Goal: Information Seeking & Learning: Learn about a topic

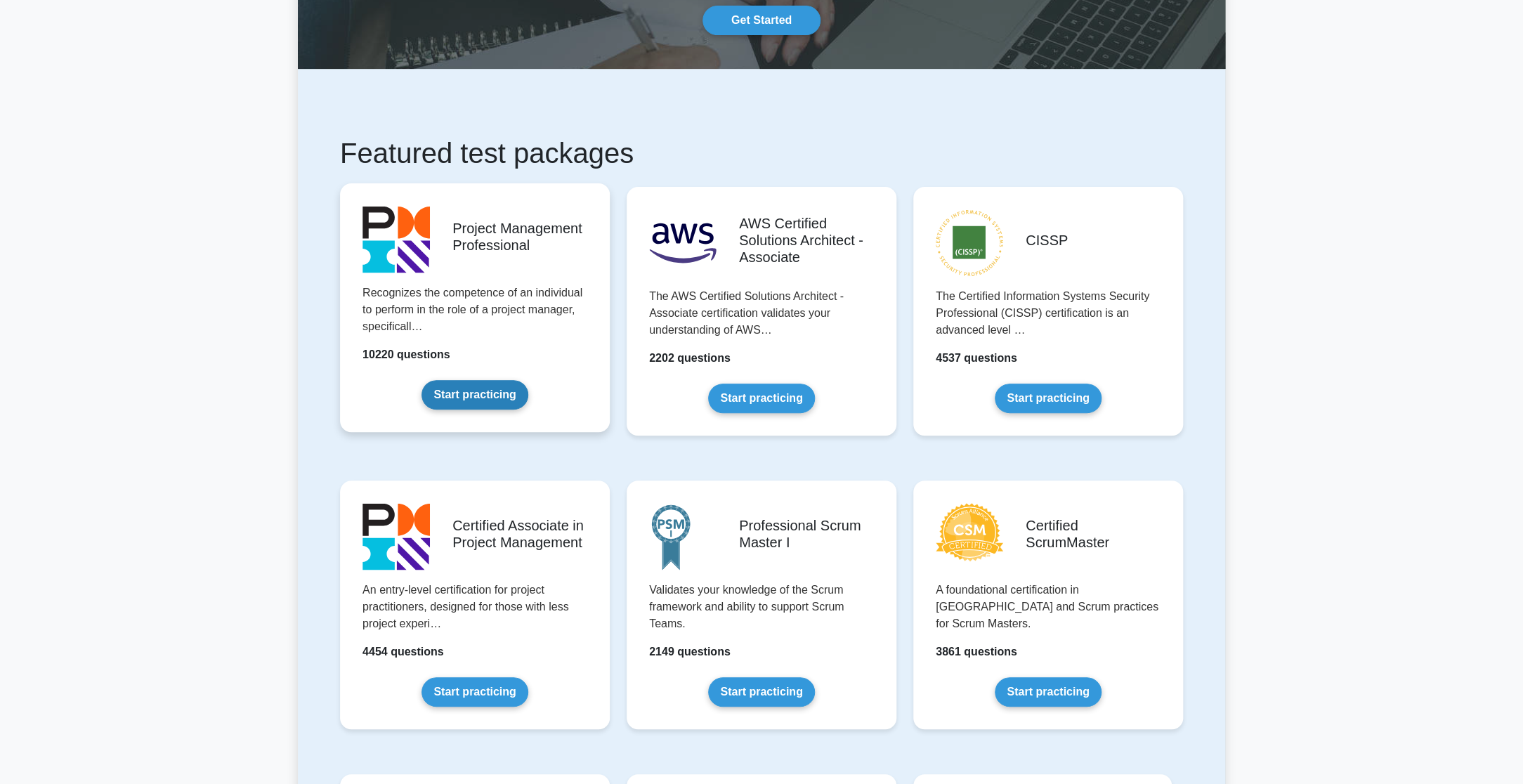
scroll to position [146, 0]
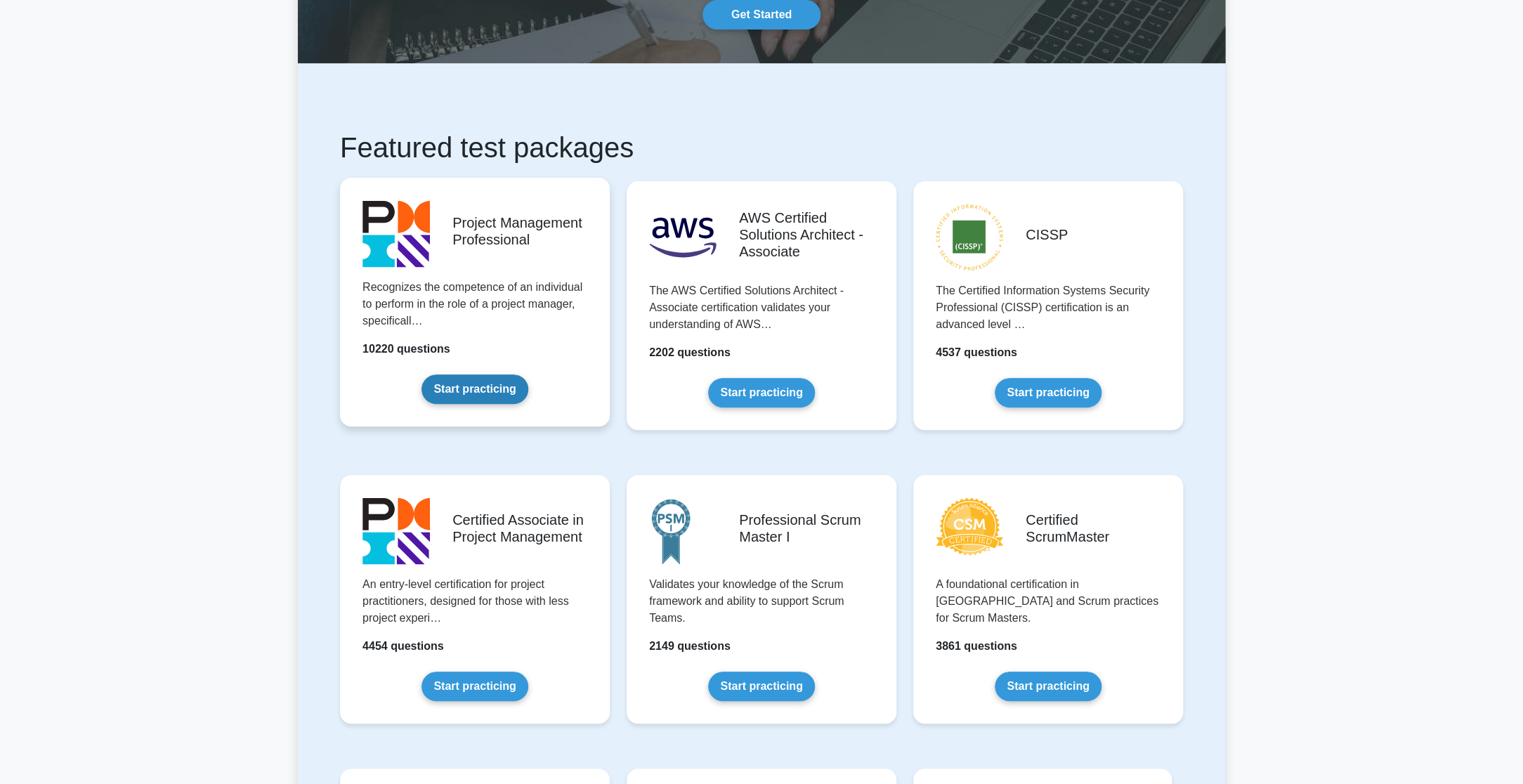
click at [487, 391] on link "Start practicing" at bounding box center [475, 389] width 106 height 30
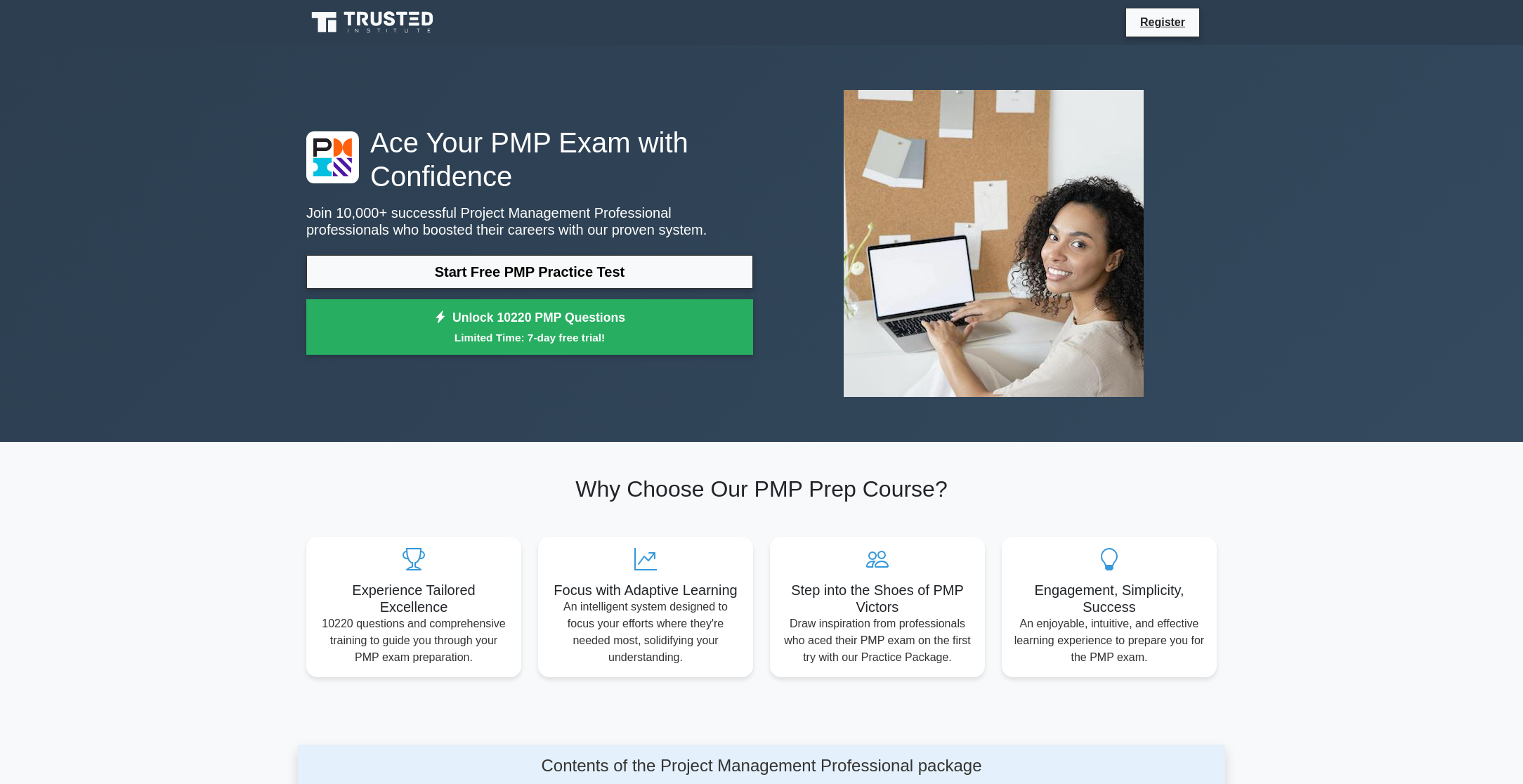
scroll to position [512, 0]
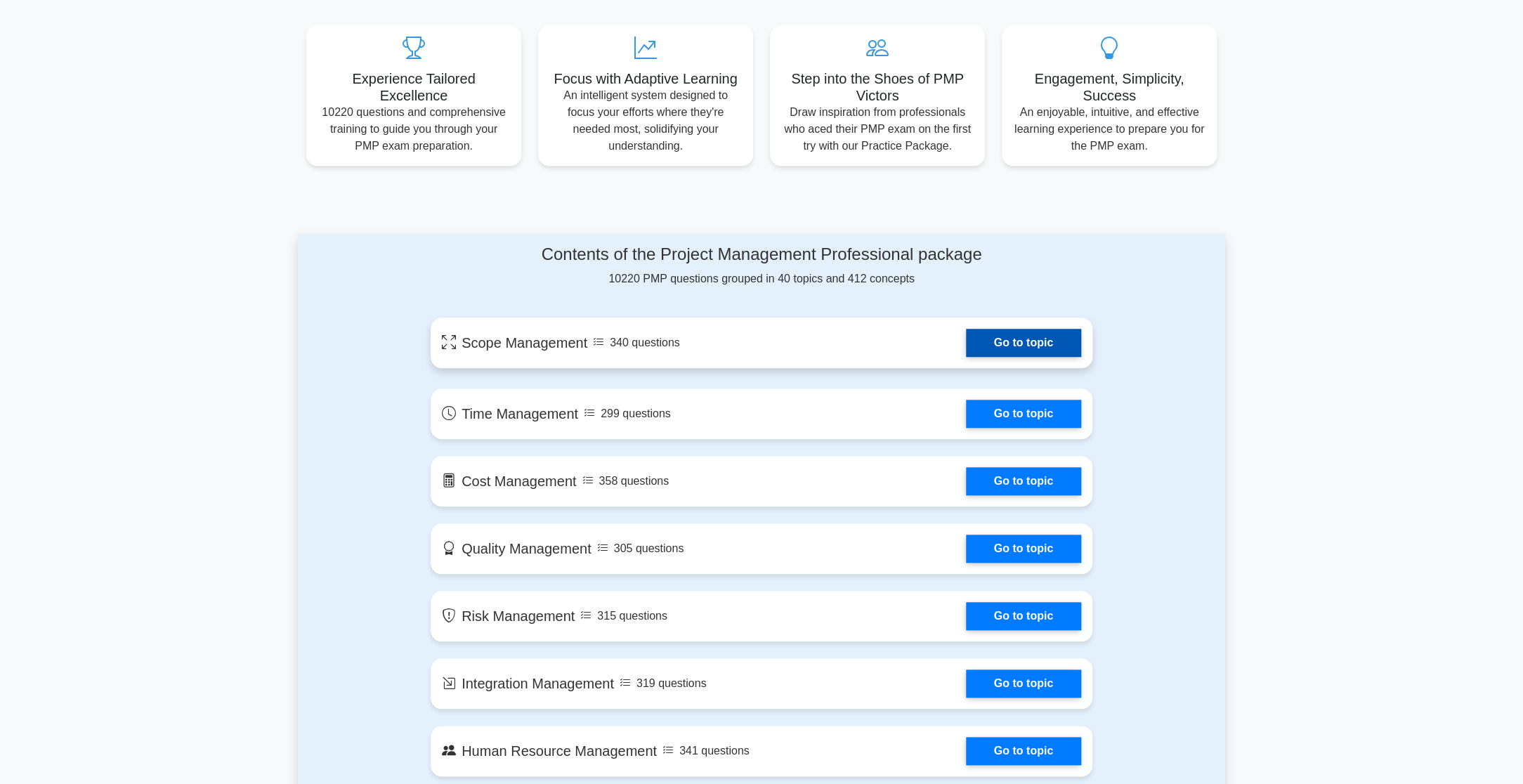
click at [1004, 338] on link "Go to topic" at bounding box center [1023, 343] width 115 height 28
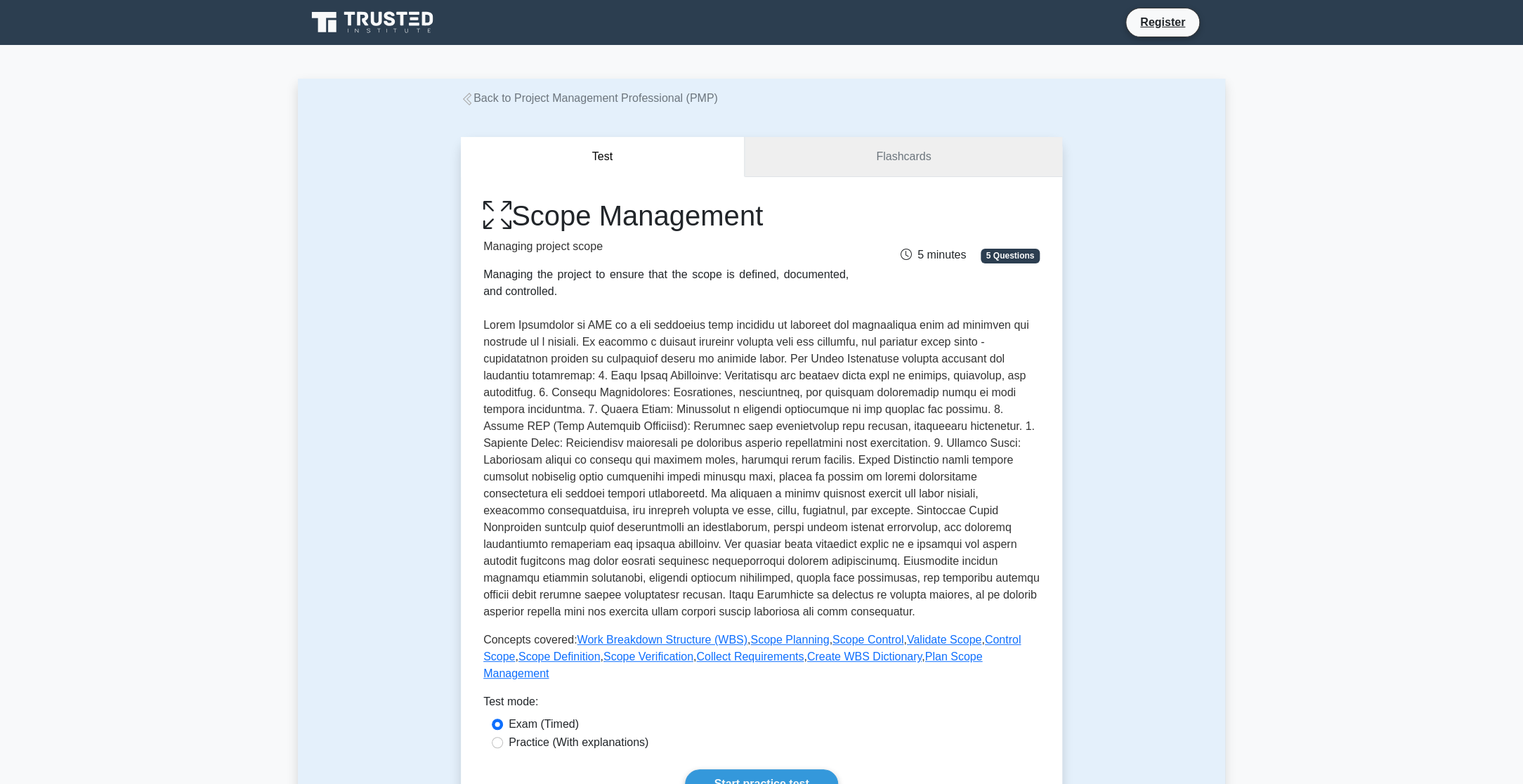
click at [943, 156] on link "Flashcards" at bounding box center [903, 157] width 318 height 40
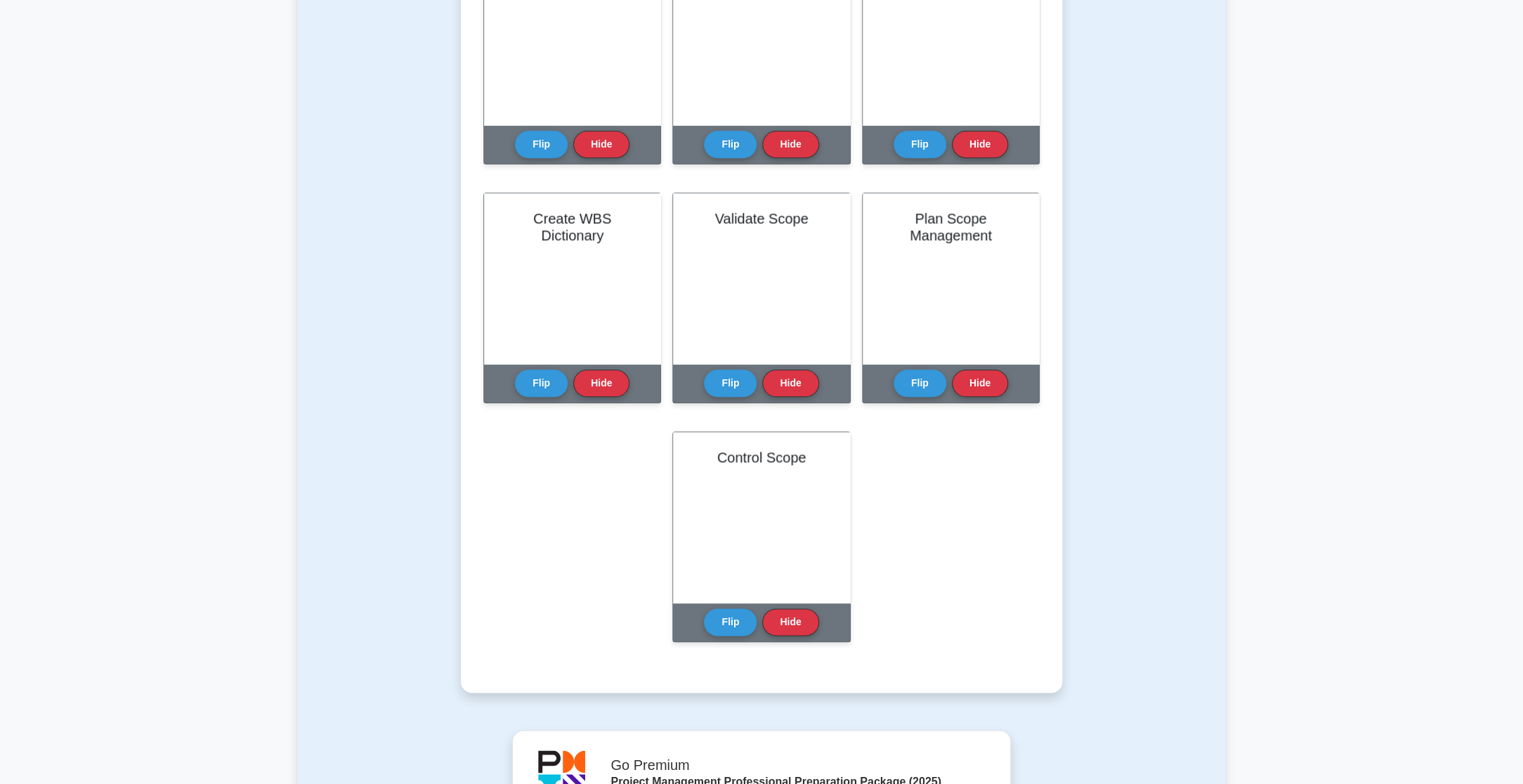
scroll to position [1151, 0]
